Goal: Task Accomplishment & Management: Manage account settings

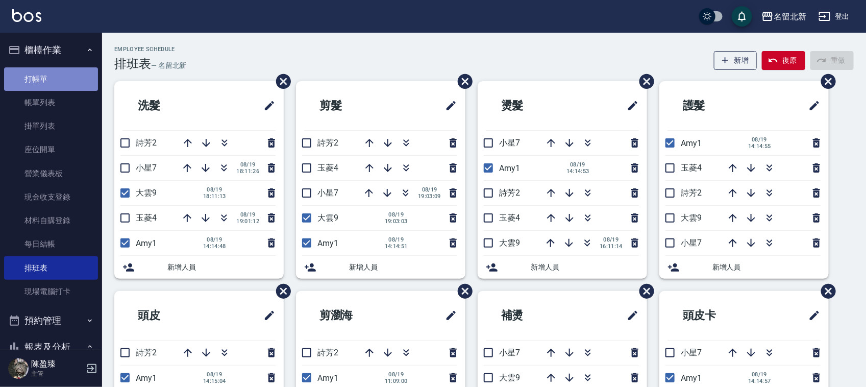
click at [66, 85] on link "打帳單" at bounding box center [51, 78] width 94 height 23
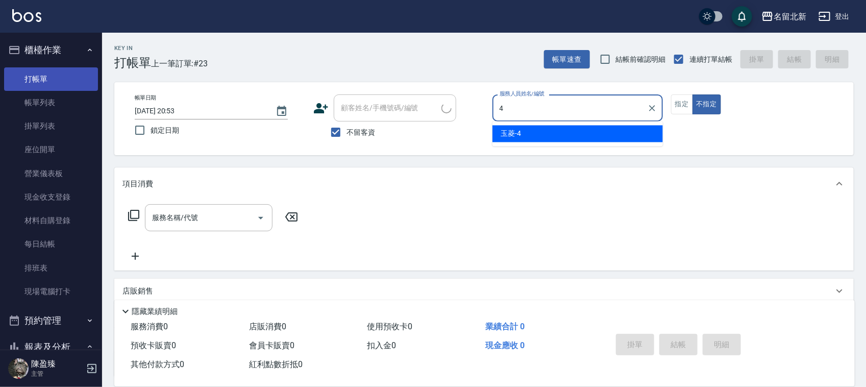
type input "玉菱-4"
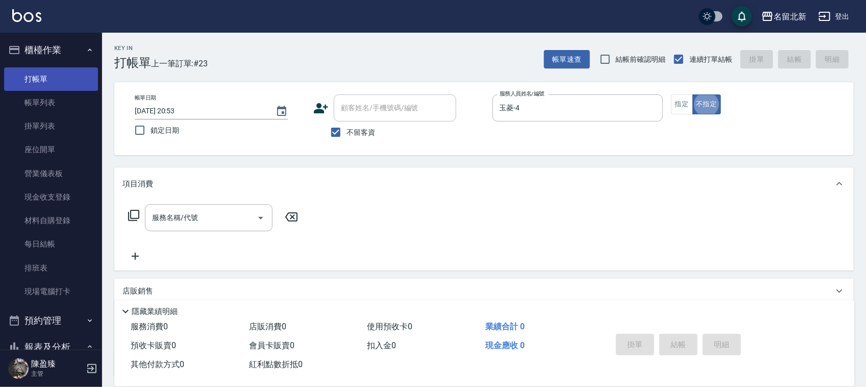
type button "false"
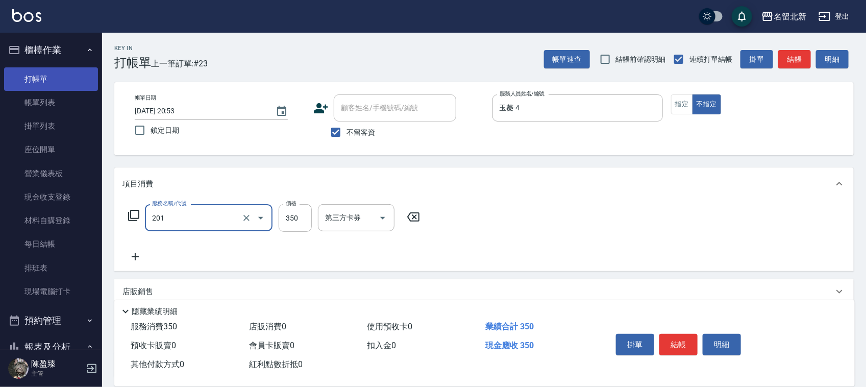
type input "一般洗髮(201)"
type input "100"
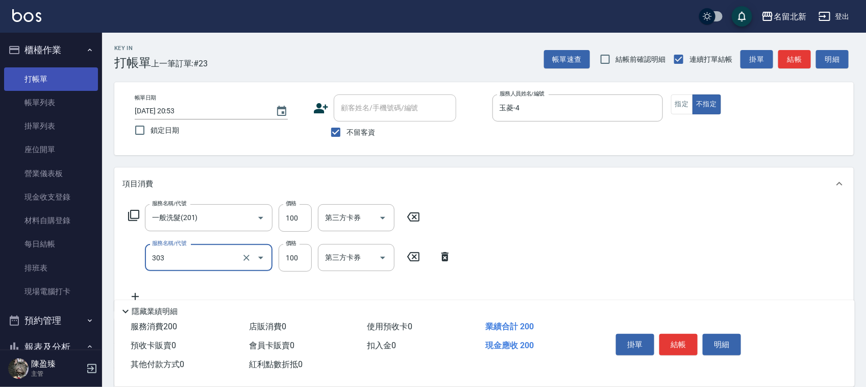
type input "剪瀏海(303)"
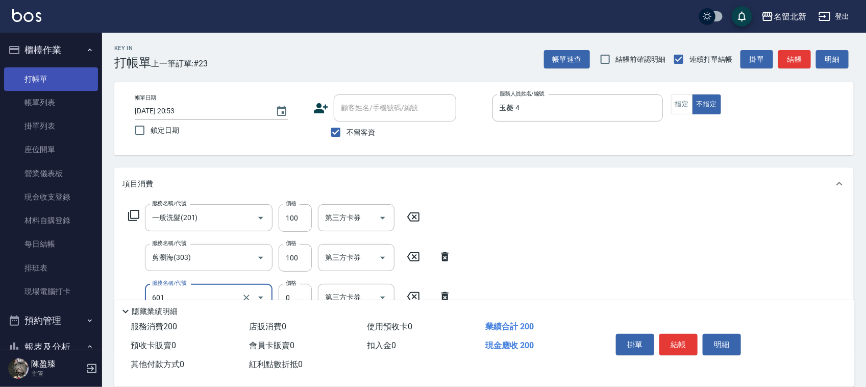
type input "使用護髮卡(601)"
type input "950"
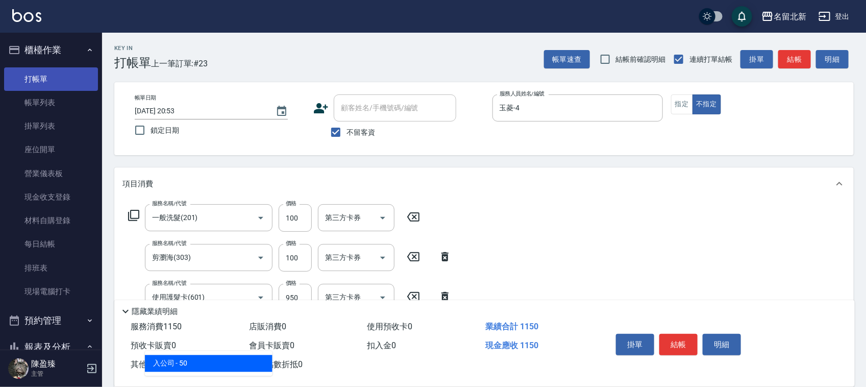
type input "入公司(p01)"
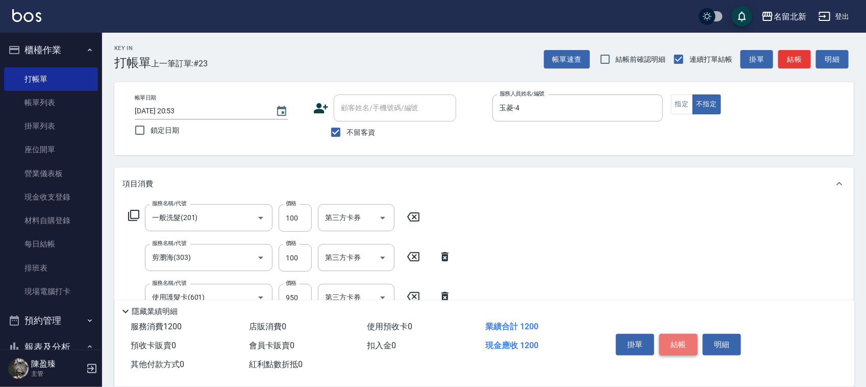
click at [682, 342] on button "結帳" at bounding box center [678, 344] width 38 height 21
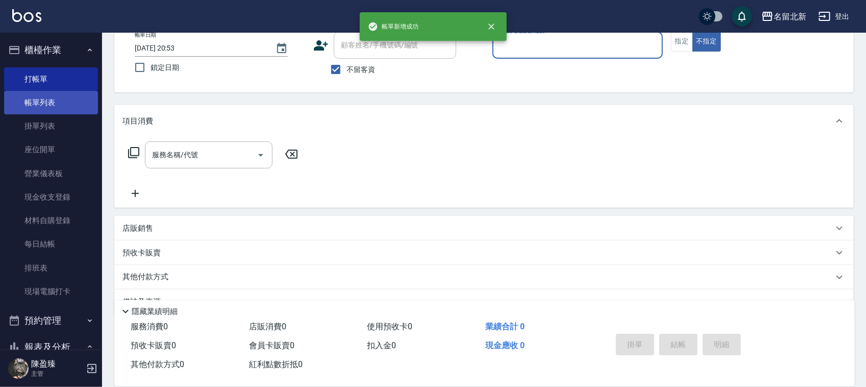
scroll to position [87, 0]
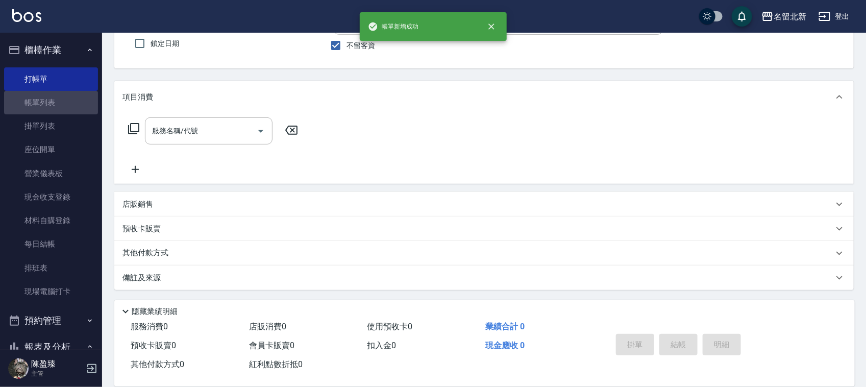
drag, startPoint x: 62, startPoint y: 98, endPoint x: 199, endPoint y: 193, distance: 166.8
click at [63, 98] on link "帳單列表" at bounding box center [51, 102] width 94 height 23
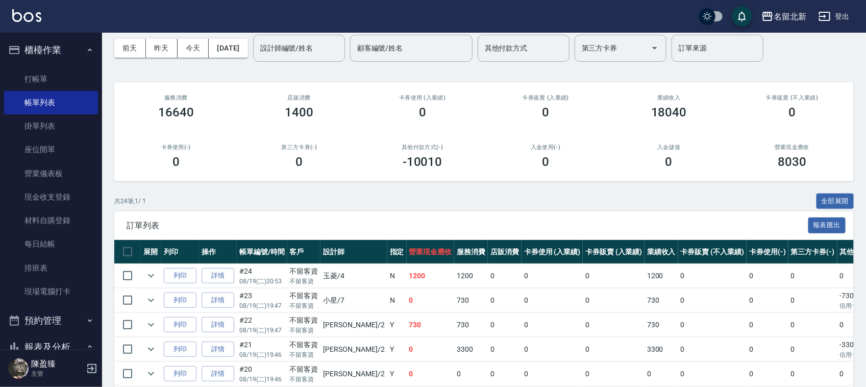
scroll to position [64, 0]
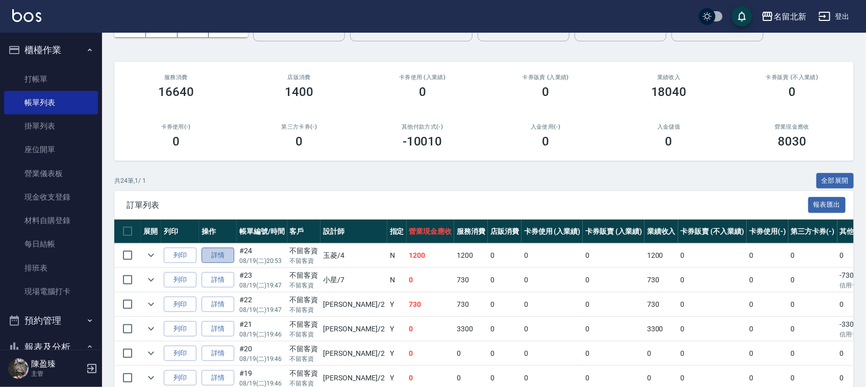
click at [217, 257] on link "詳情" at bounding box center [218, 255] width 33 height 16
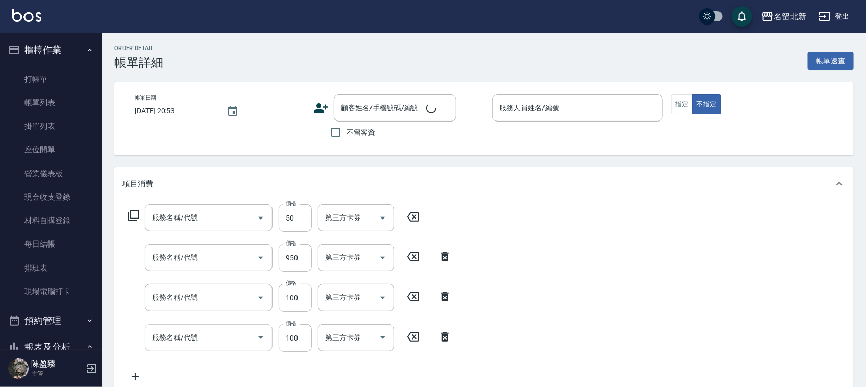
checkbox input "true"
type input "玉菱-4"
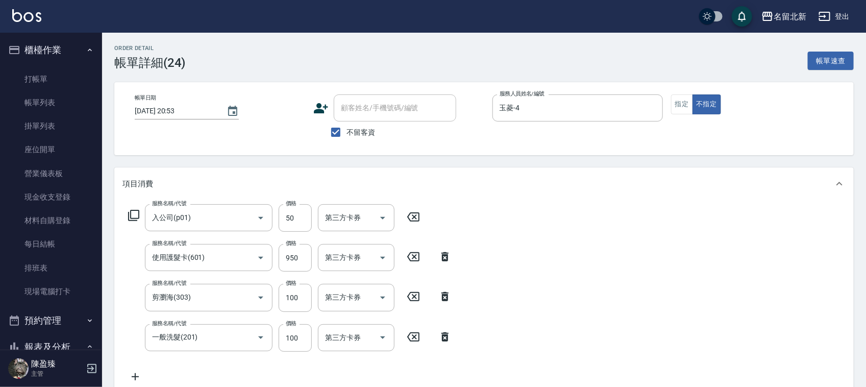
type input "入公司(p01)"
type input "使用護髮卡(601)"
type input "剪瀏海(303)"
type input "一般洗髮(201)"
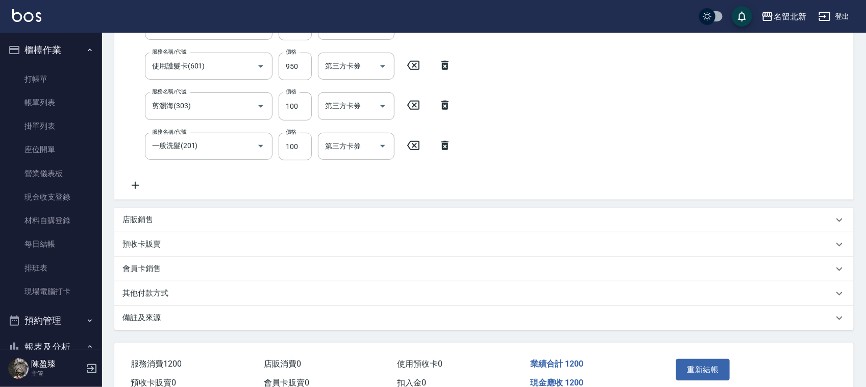
click at [133, 187] on icon at bounding box center [135, 185] width 26 height 12
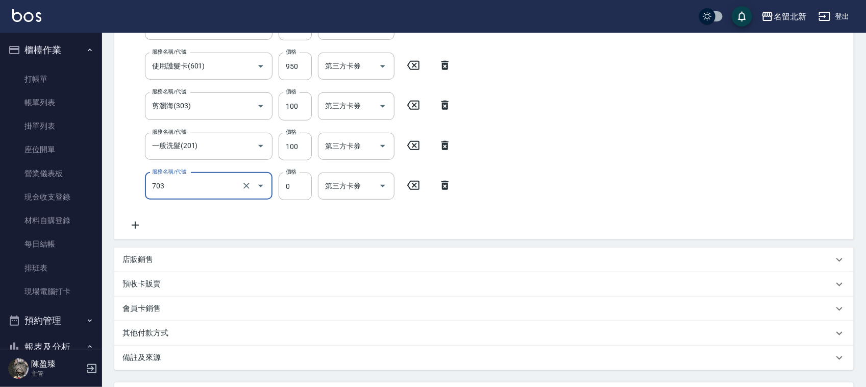
type input "洗髮.互助30(703)"
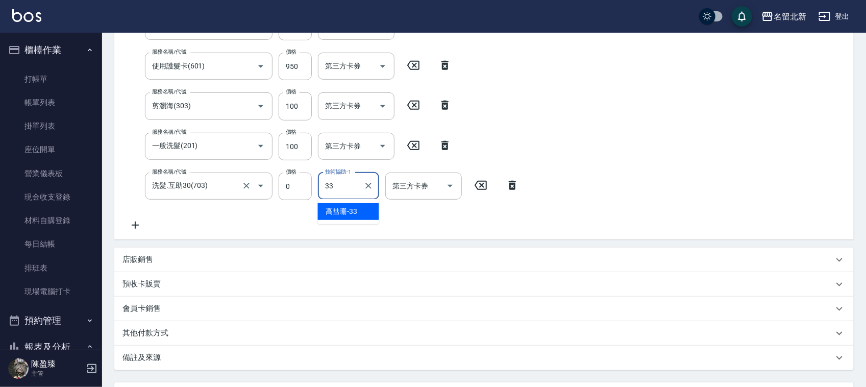
type input "[PERSON_NAME]-33"
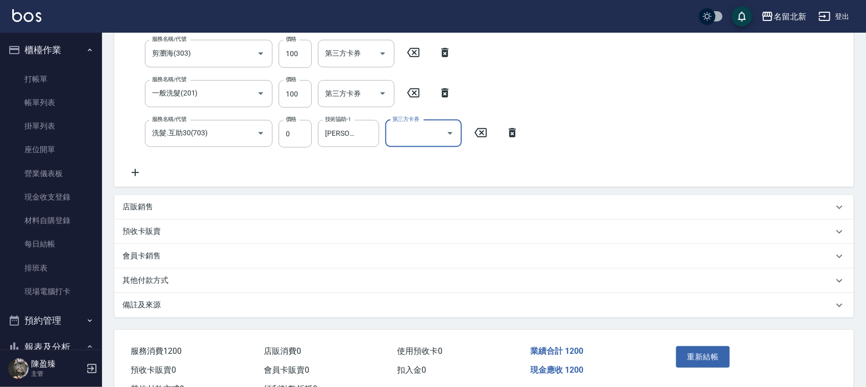
scroll to position [284, 0]
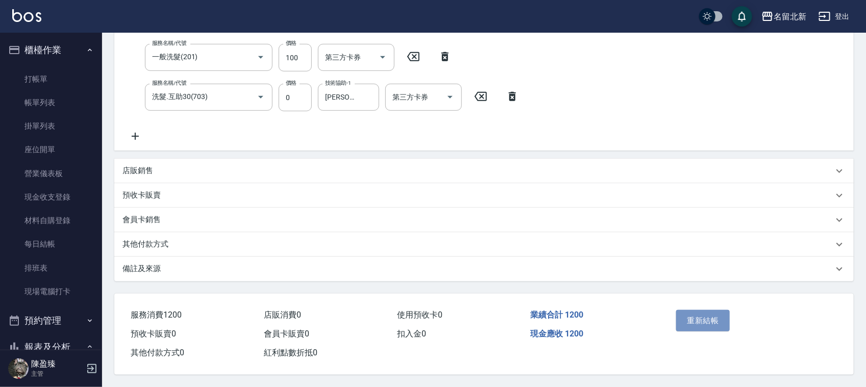
click at [701, 319] on button "重新結帳" at bounding box center [703, 320] width 54 height 21
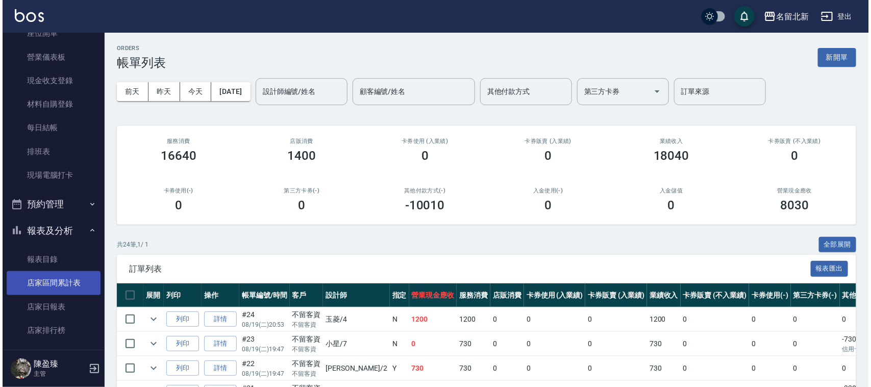
scroll to position [128, 0]
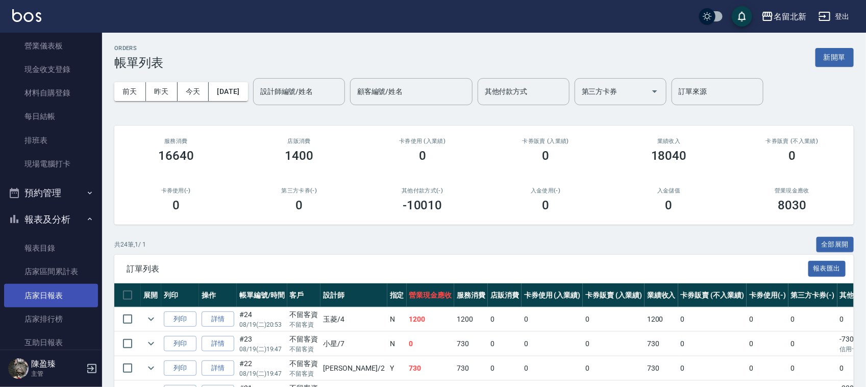
click at [55, 296] on link "店家日報表" at bounding box center [51, 295] width 94 height 23
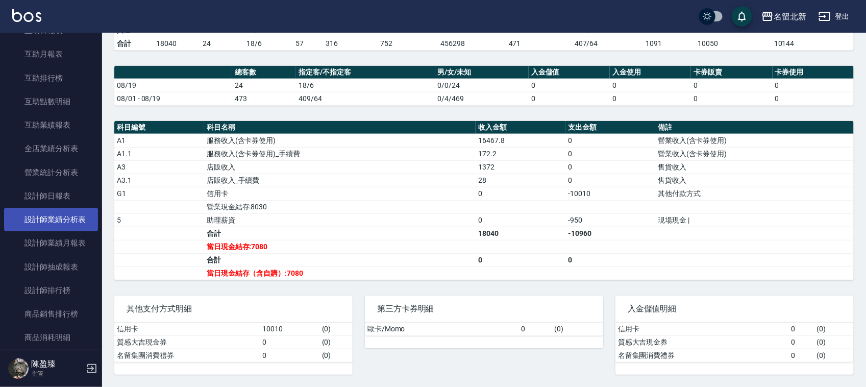
scroll to position [446, 0]
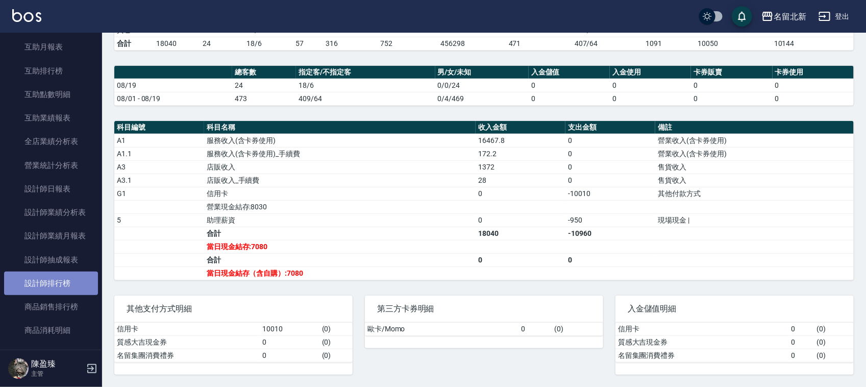
click at [58, 274] on link "設計師排行榜" at bounding box center [51, 282] width 94 height 23
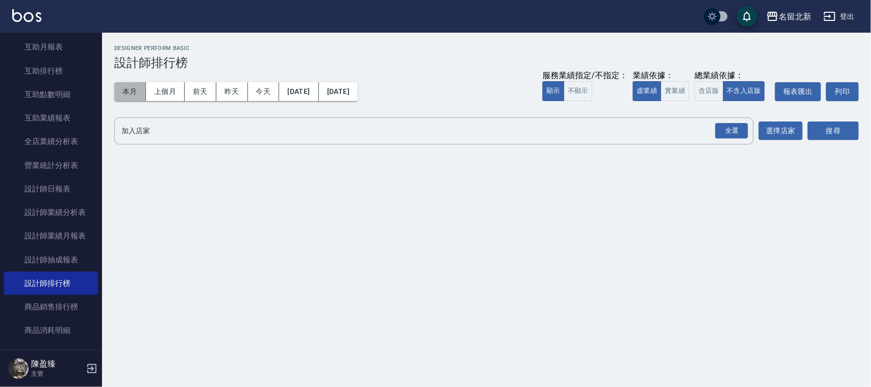
click at [127, 92] on button "本月" at bounding box center [130, 91] width 32 height 19
click at [743, 132] on div "全選" at bounding box center [731, 131] width 33 height 16
click at [832, 129] on button "搜尋" at bounding box center [833, 131] width 51 height 19
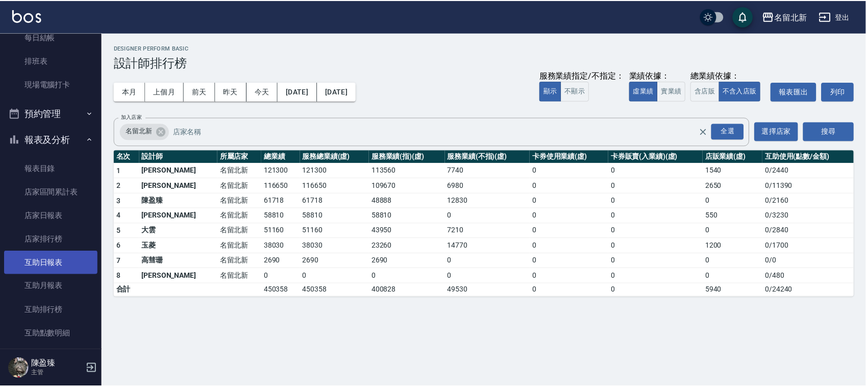
scroll to position [64, 0]
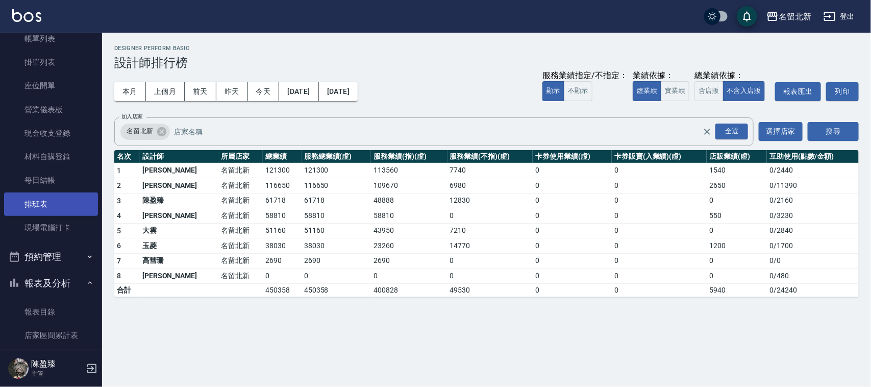
click at [41, 204] on link "排班表" at bounding box center [51, 203] width 94 height 23
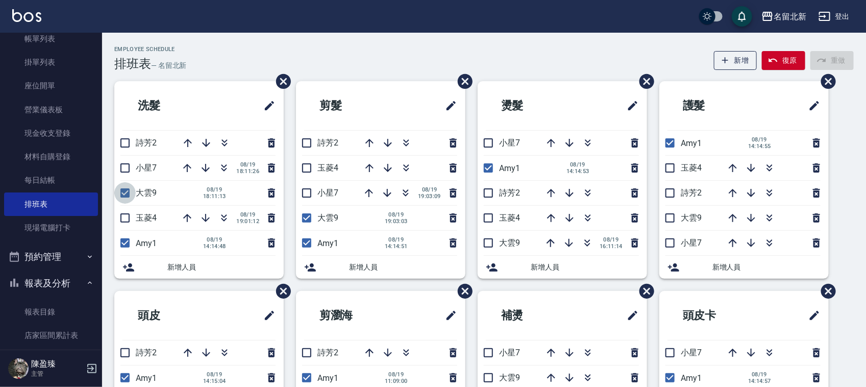
drag, startPoint x: 126, startPoint y: 190, endPoint x: 122, endPoint y: 182, distance: 9.4
click at [125, 190] on input "checkbox" at bounding box center [124, 192] width 21 height 21
checkbox input "false"
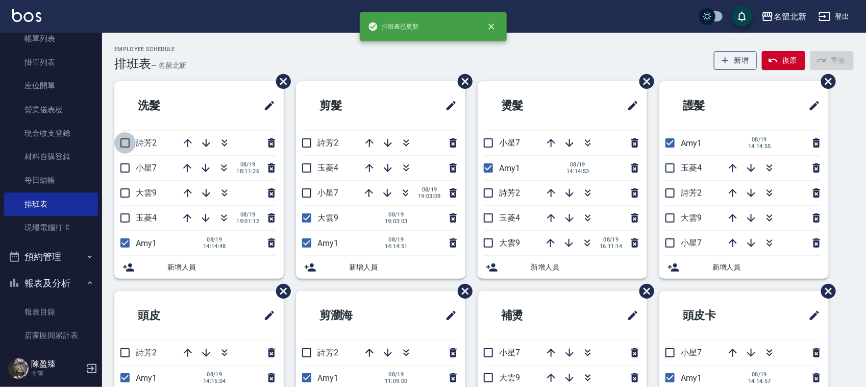
click at [123, 147] on input "checkbox" at bounding box center [124, 142] width 21 height 21
checkbox input "true"
click at [125, 238] on input "checkbox" at bounding box center [124, 242] width 21 height 21
checkbox input "false"
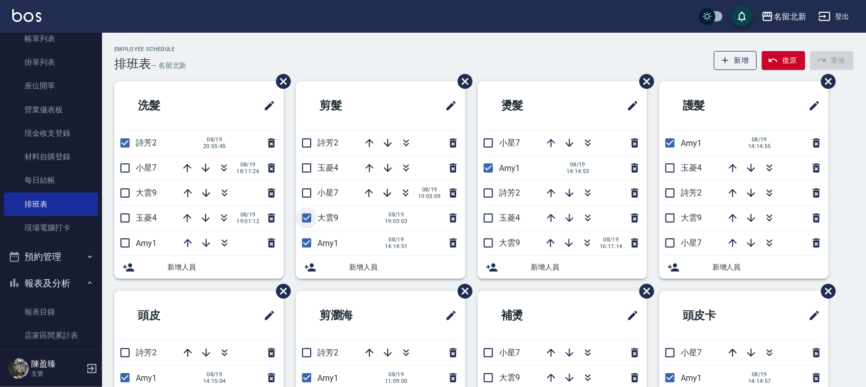
click at [305, 218] on input "checkbox" at bounding box center [306, 217] width 21 height 21
checkbox input "false"
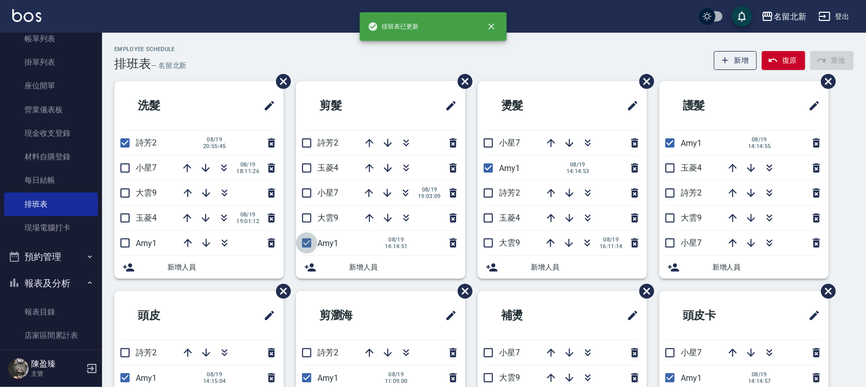
click at [311, 241] on input "checkbox" at bounding box center [306, 242] width 21 height 21
checkbox input "false"
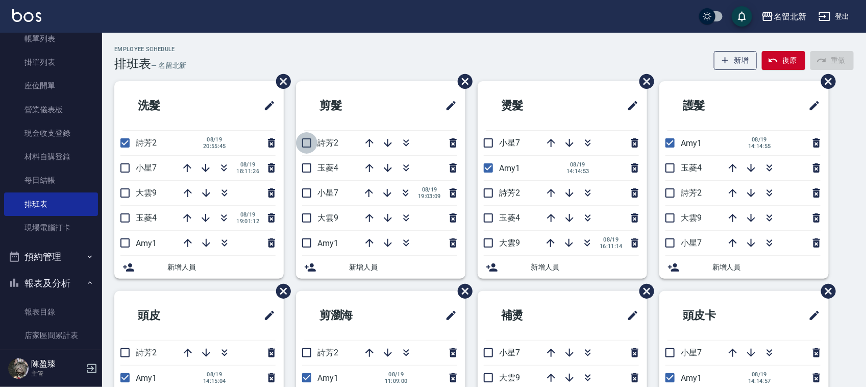
click at [304, 144] on input "checkbox" at bounding box center [306, 142] width 21 height 21
checkbox input "true"
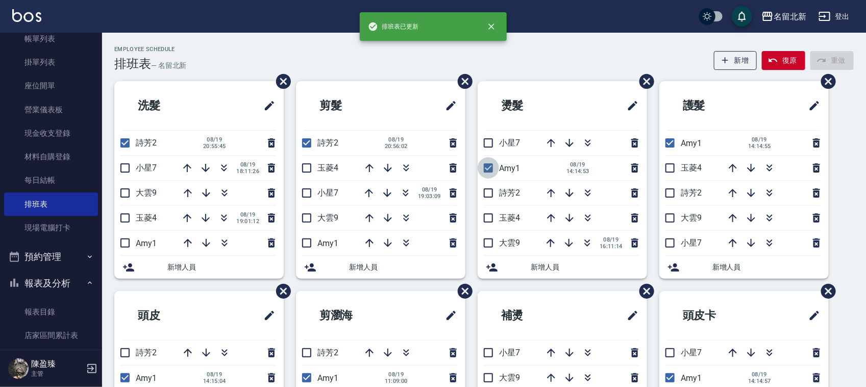
drag, startPoint x: 480, startPoint y: 162, endPoint x: 488, endPoint y: 172, distance: 13.4
click at [480, 161] on input "checkbox" at bounding box center [487, 167] width 21 height 21
checkbox input "false"
drag, startPoint x: 490, startPoint y: 193, endPoint x: 649, endPoint y: 190, distance: 159.2
click at [489, 193] on input "checkbox" at bounding box center [487, 192] width 21 height 21
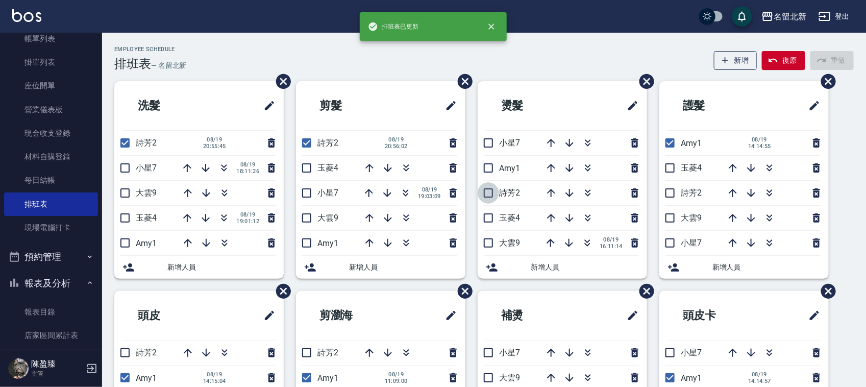
checkbox input "true"
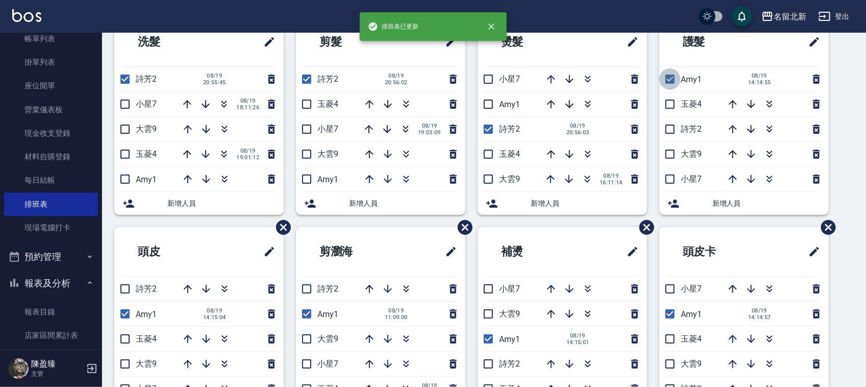
click at [673, 80] on input "checkbox" at bounding box center [669, 78] width 21 height 21
checkbox input "false"
click at [664, 131] on input "checkbox" at bounding box center [669, 128] width 21 height 21
checkbox input "true"
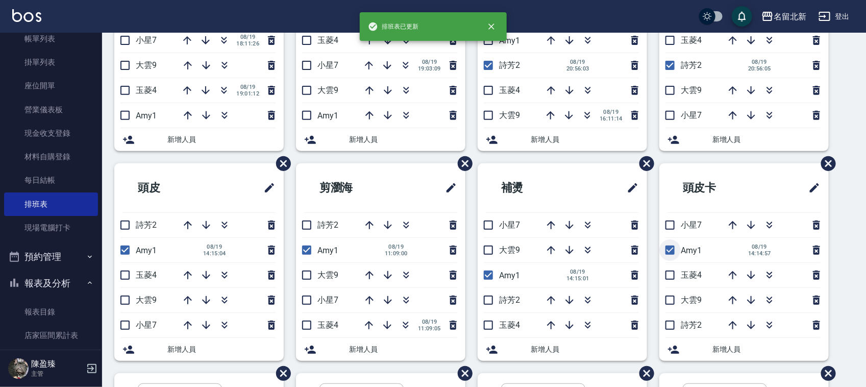
click at [670, 249] on input "checkbox" at bounding box center [669, 249] width 21 height 21
checkbox input "false"
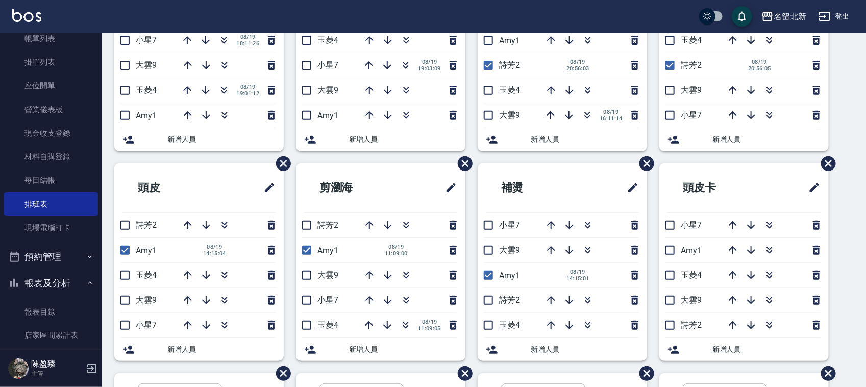
click at [672, 325] on input "checkbox" at bounding box center [669, 324] width 21 height 21
checkbox input "true"
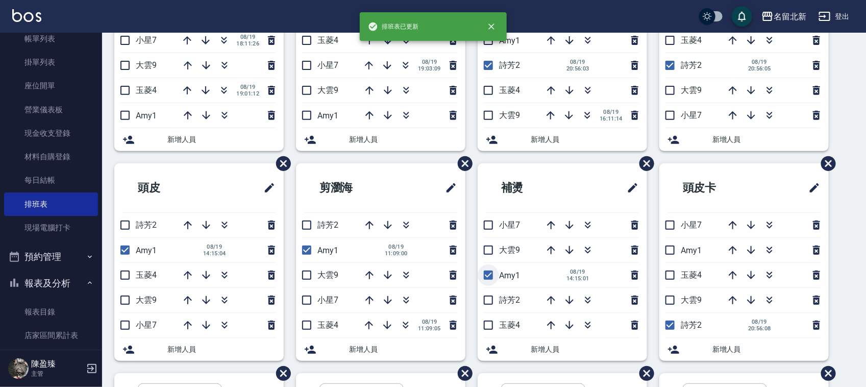
drag, startPoint x: 489, startPoint y: 264, endPoint x: 491, endPoint y: 269, distance: 5.5
click at [490, 266] on li "Amy1 [DATE] 14:15:01" at bounding box center [561, 275] width 169 height 24
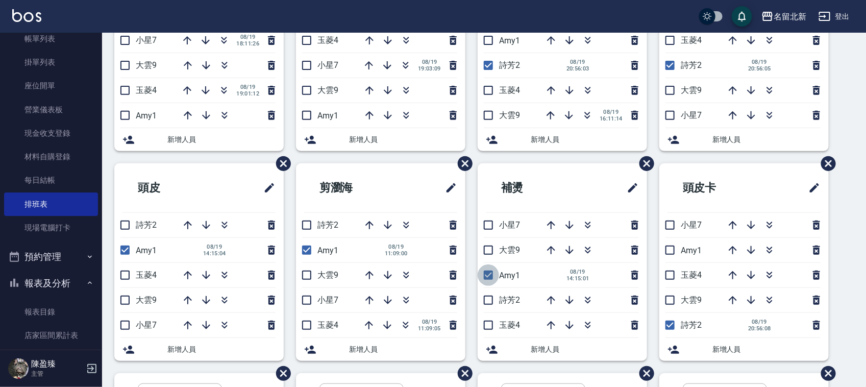
click at [491, 269] on input "checkbox" at bounding box center [487, 274] width 21 height 21
checkbox input "false"
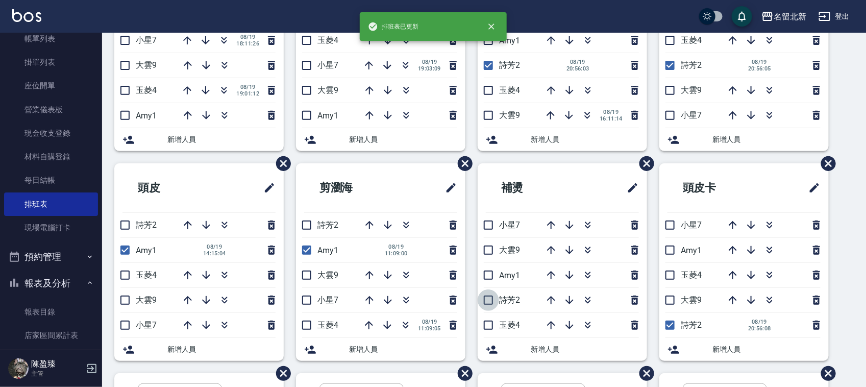
click at [492, 304] on input "checkbox" at bounding box center [487, 299] width 21 height 21
checkbox input "true"
click at [309, 253] on input "checkbox" at bounding box center [306, 249] width 21 height 21
checkbox input "false"
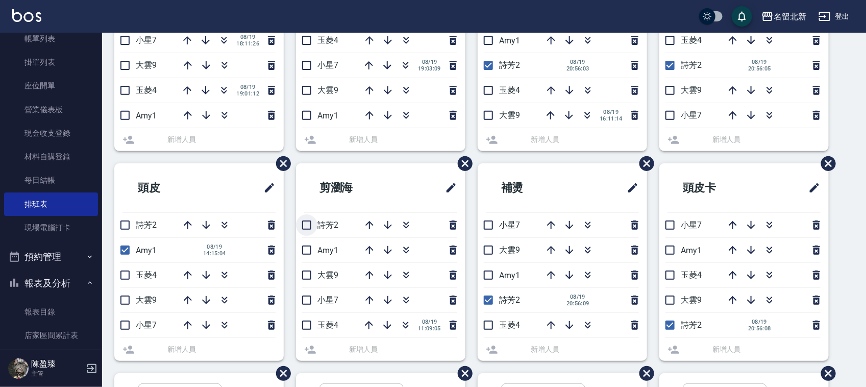
click at [308, 223] on input "checkbox" at bounding box center [306, 224] width 21 height 21
checkbox input "true"
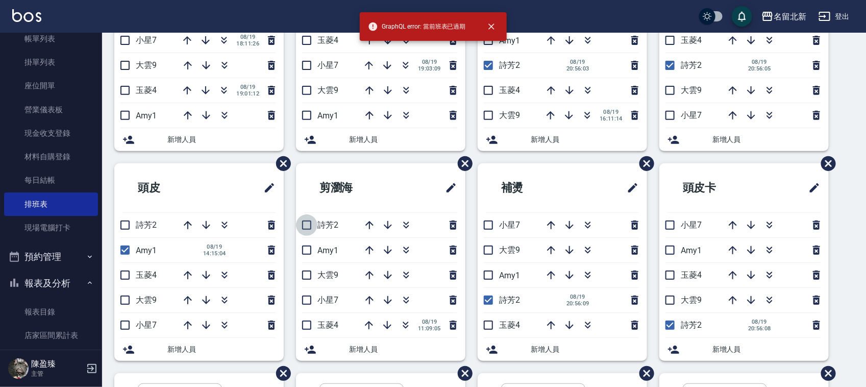
click at [308, 223] on input "checkbox" at bounding box center [306, 224] width 21 height 21
checkbox input "true"
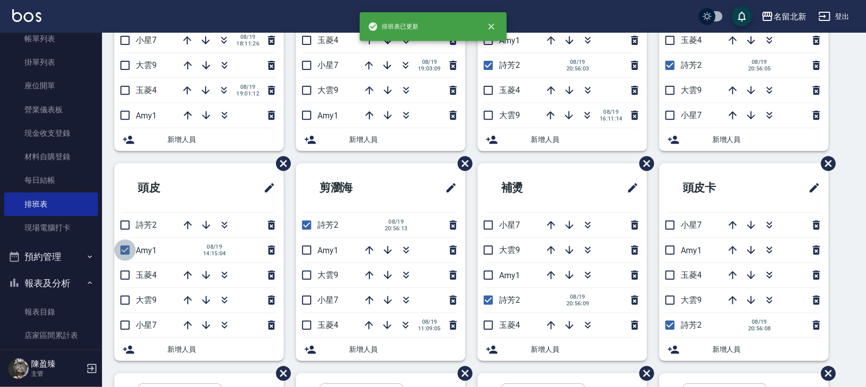
click at [129, 254] on input "checkbox" at bounding box center [124, 249] width 21 height 21
checkbox input "false"
click at [128, 228] on input "checkbox" at bounding box center [124, 224] width 21 height 21
checkbox input "true"
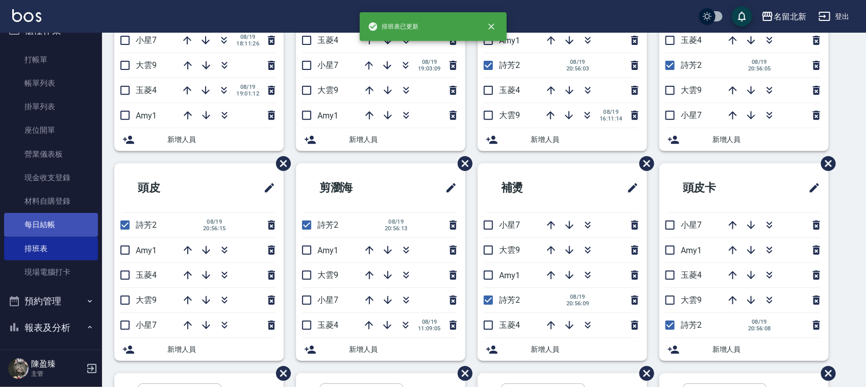
scroll to position [0, 0]
